Goal: Task Accomplishment & Management: Use online tool/utility

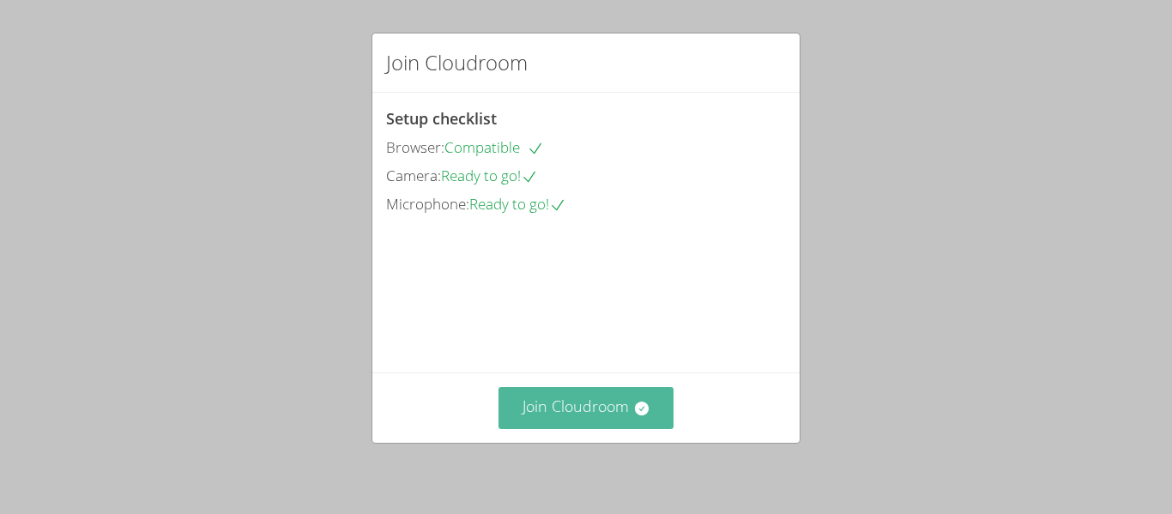
click at [619, 405] on button "Join Cloudroom" at bounding box center [586, 408] width 176 height 42
